Goal: Contribute content: Contribute content

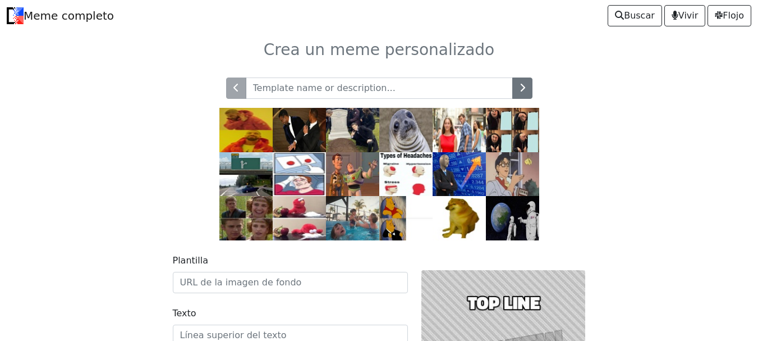
click at [417, 172] on img at bounding box center [405, 174] width 53 height 44
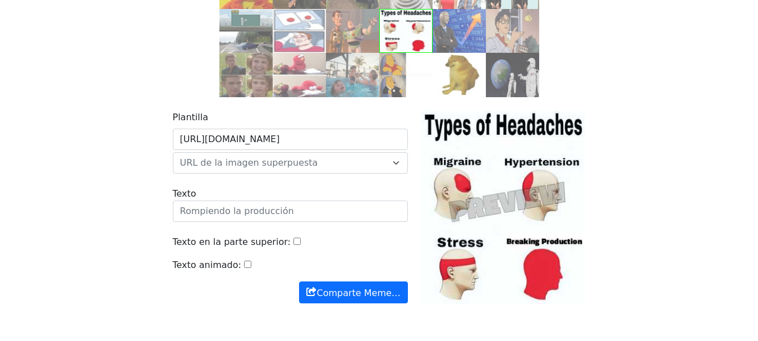
scroll to position [190, 0]
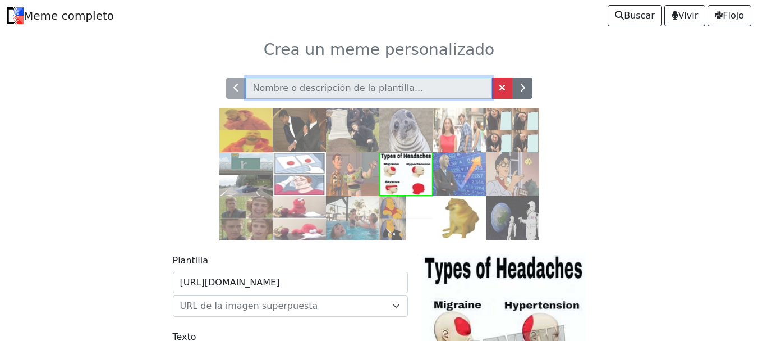
click at [381, 91] on input "text" at bounding box center [369, 87] width 246 height 21
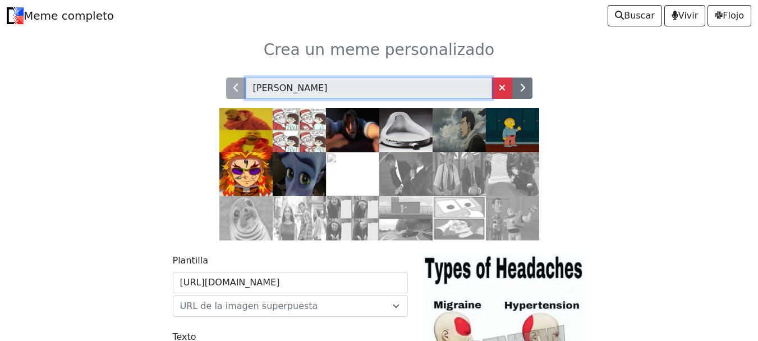
type input "[PERSON_NAME]"
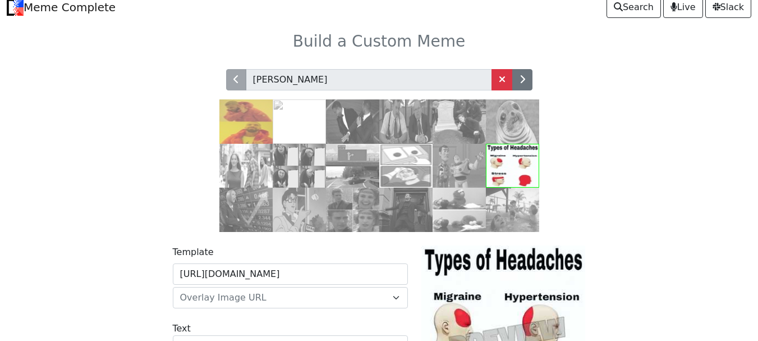
scroll to position [8, 0]
click at [260, 136] on img at bounding box center [245, 121] width 53 height 44
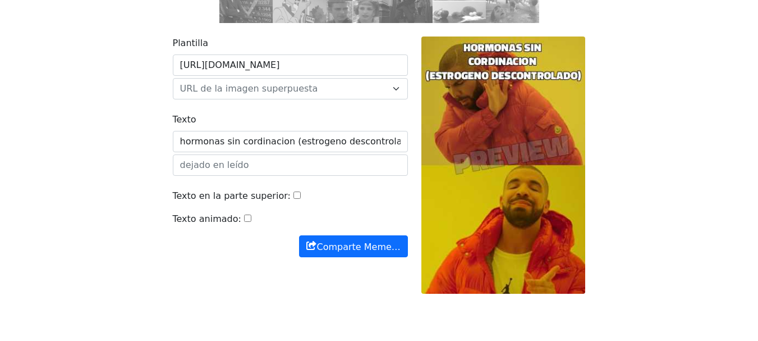
scroll to position [240, 0]
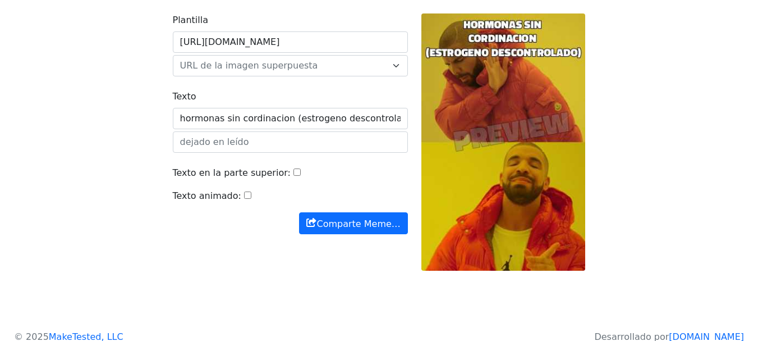
type input "hormonas sin cordinacion (estrogeno descontrolado)"
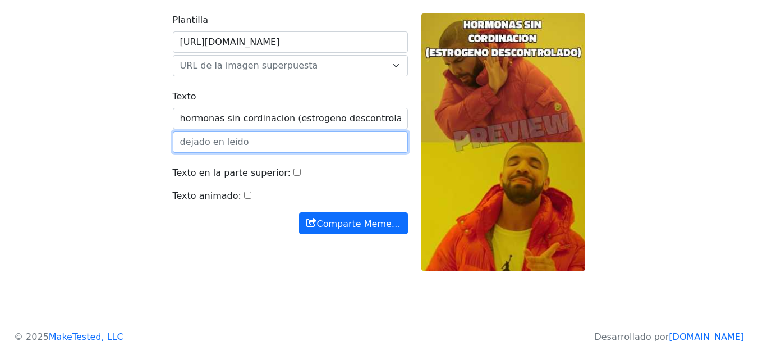
click at [328, 143] on input "text" at bounding box center [290, 141] width 235 height 21
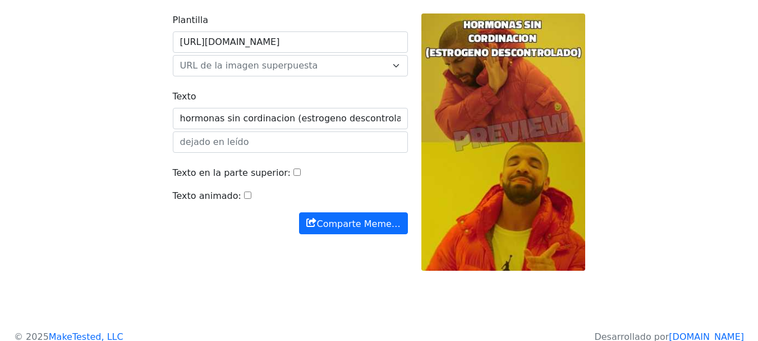
click at [244, 194] on input "Texto animado:" at bounding box center [247, 194] width 7 height 7
checkbox input "false"
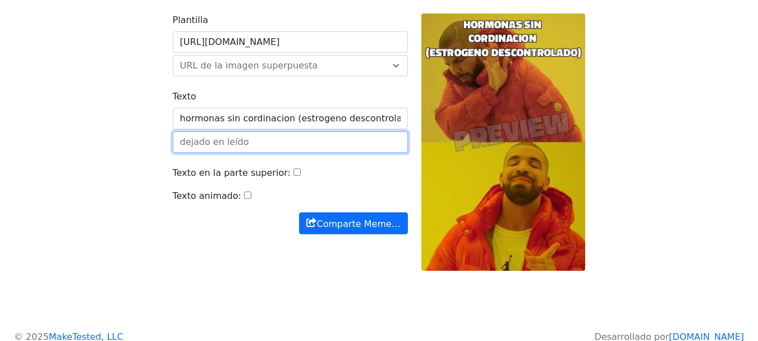
click at [271, 147] on input "text" at bounding box center [290, 141] width 235 height 21
type input "s"
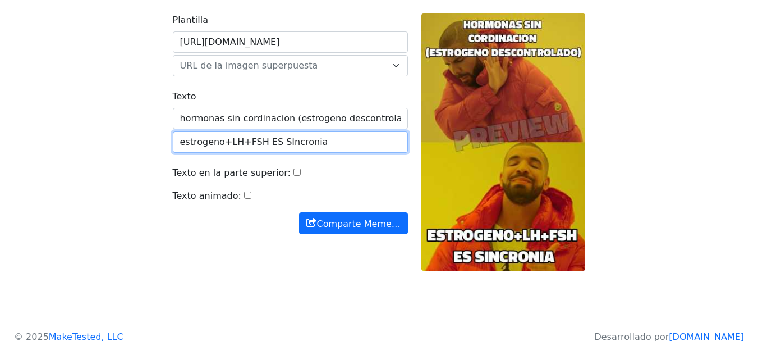
type input "estrogeno+LH+FSH ES SIncronia"
click at [299, 212] on button "Comparte Meme…" at bounding box center [353, 223] width 108 height 22
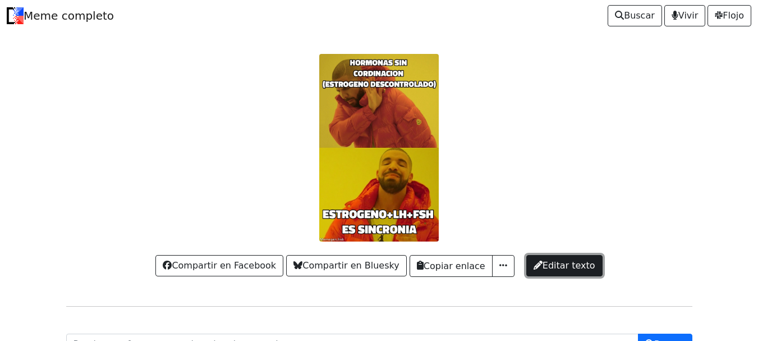
click at [562, 261] on font "Editar texto" at bounding box center [568, 265] width 53 height 11
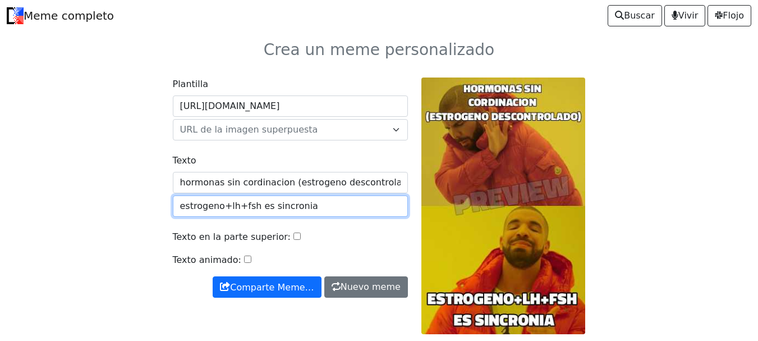
click at [326, 206] on input "estrogeno+lh+fsh es sincronia" at bounding box center [290, 205] width 235 height 21
click at [326, 207] on input "estrogeno+lh+fsh es sincronia" at bounding box center [290, 205] width 235 height 21
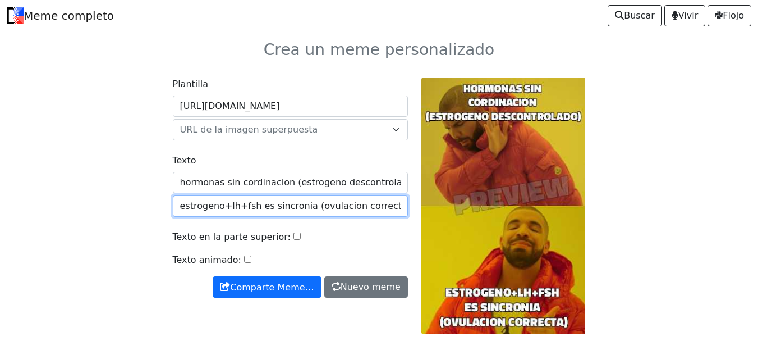
type input "estrogeno+lh+fsh es sincronia (ovulacion correcta)"
click at [213, 276] on button "Comparte Meme…" at bounding box center [267, 287] width 108 height 22
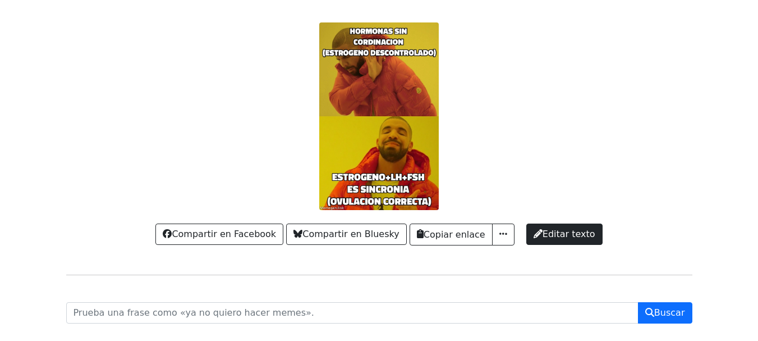
scroll to position [27, 0]
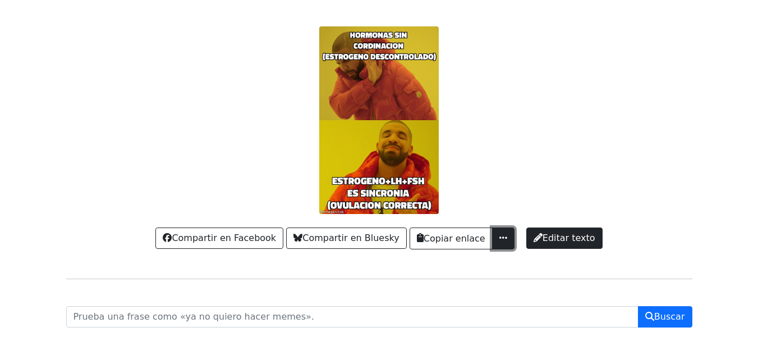
click at [498, 241] on span "button" at bounding box center [503, 237] width 11 height 9
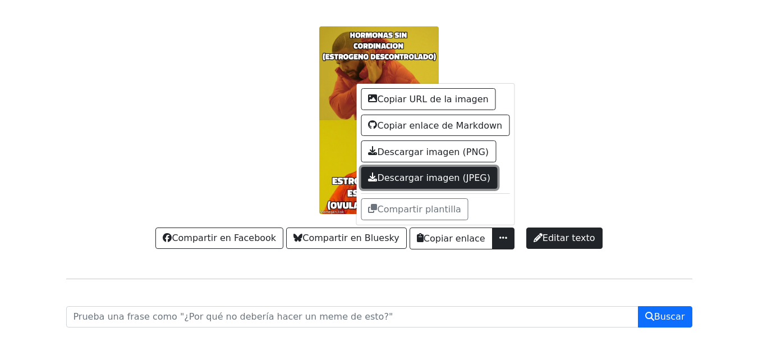
click at [470, 183] on font "Descargar imagen (JPEG)" at bounding box center [433, 177] width 113 height 11
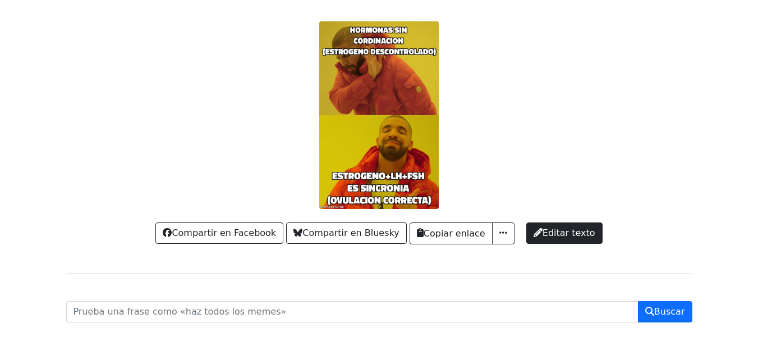
scroll to position [0, 0]
